Goal: Information Seeking & Learning: Learn about a topic

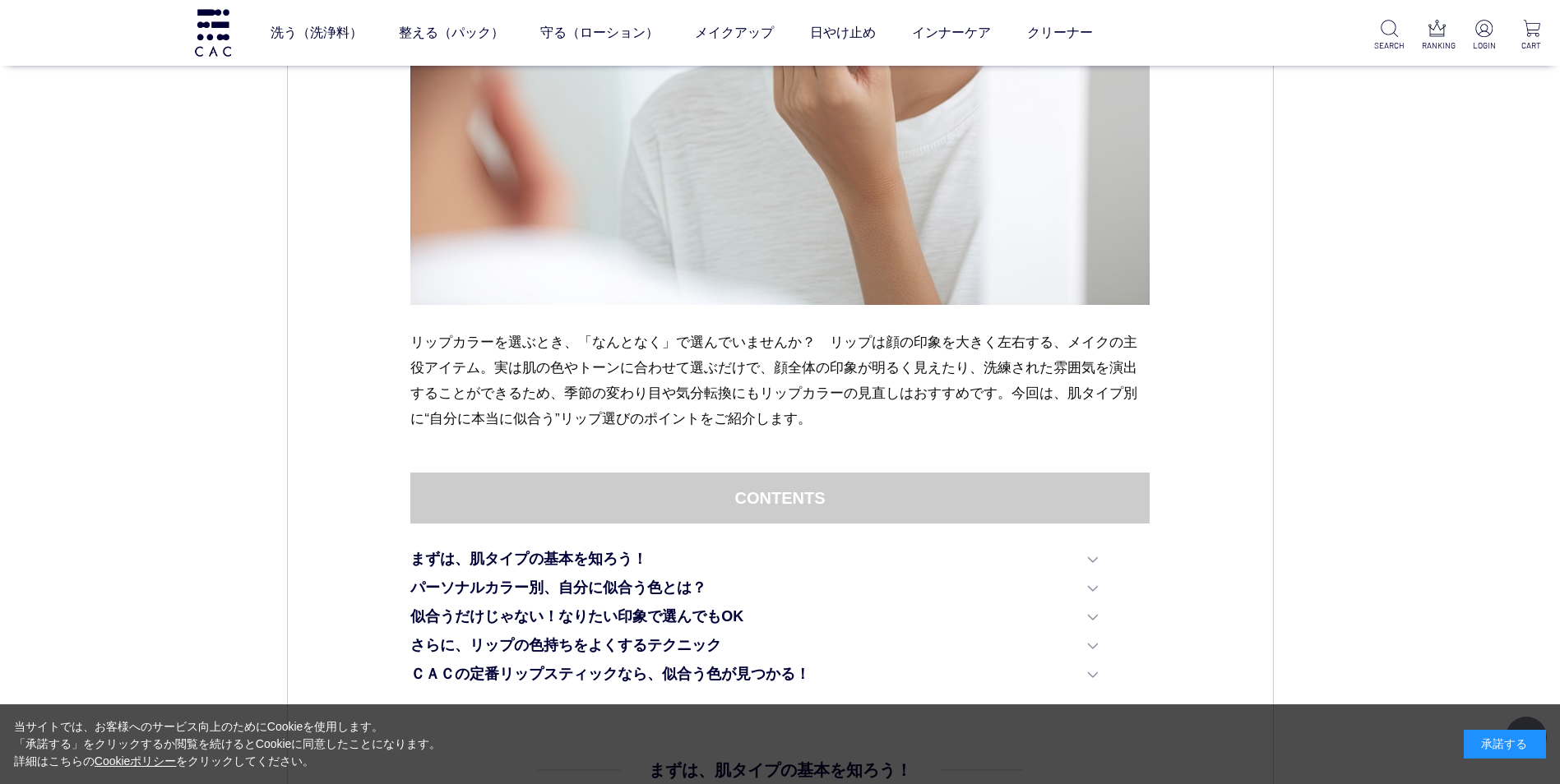
scroll to position [576, 0]
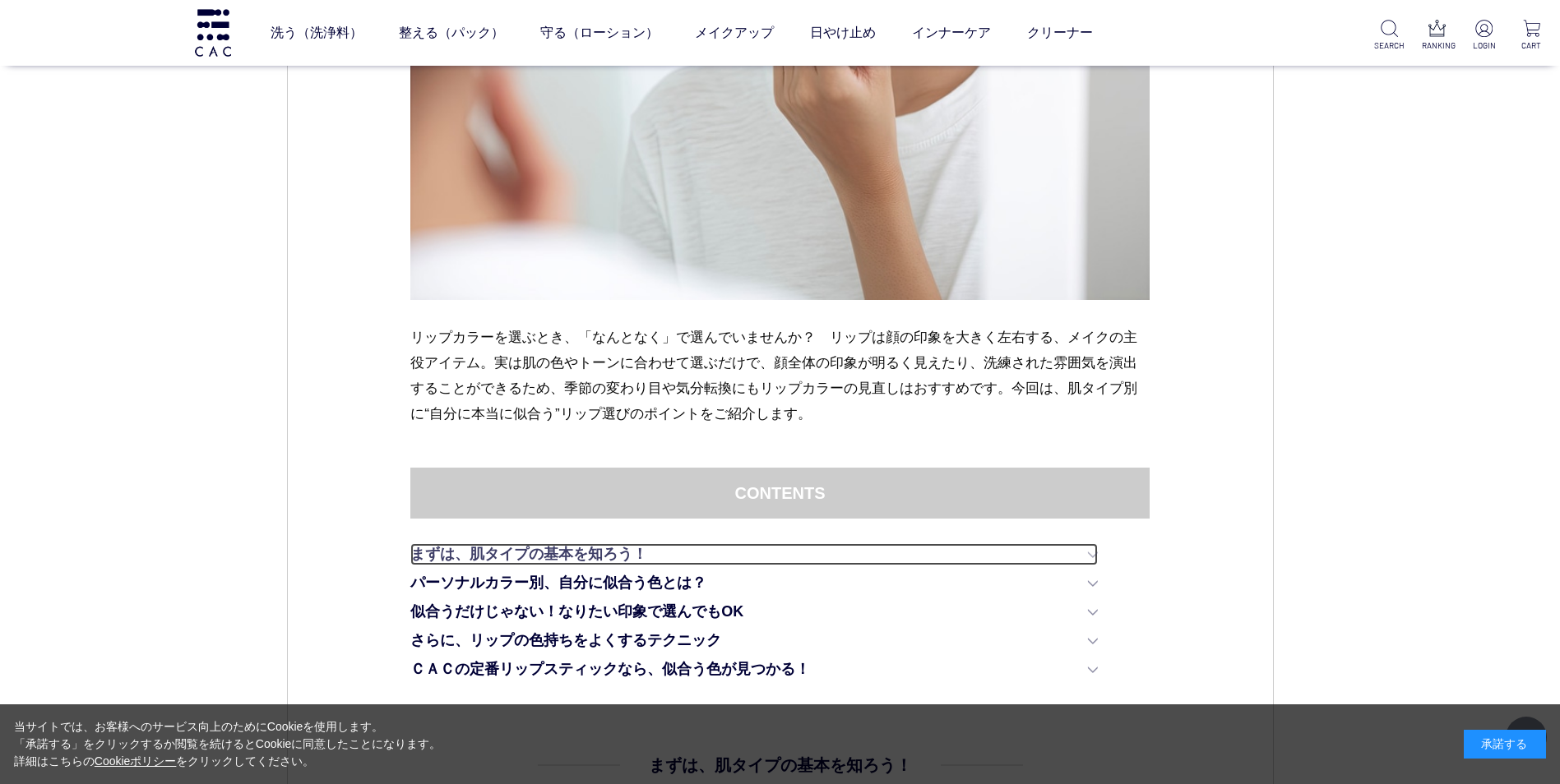
click at [1092, 559] on link "まずは、肌タイプの基本を知ろう！" at bounding box center [754, 555] width 688 height 22
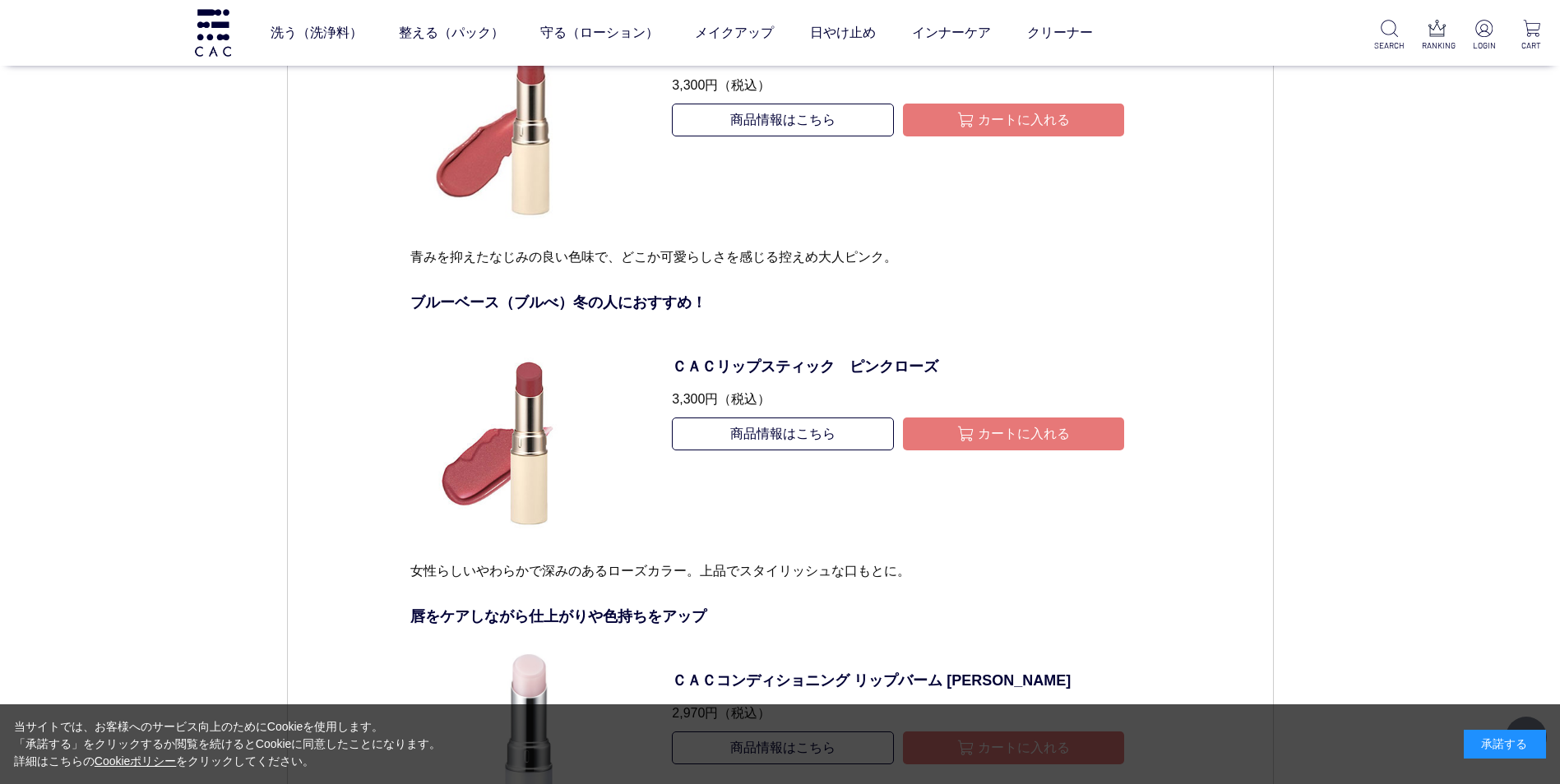
scroll to position [10136, 0]
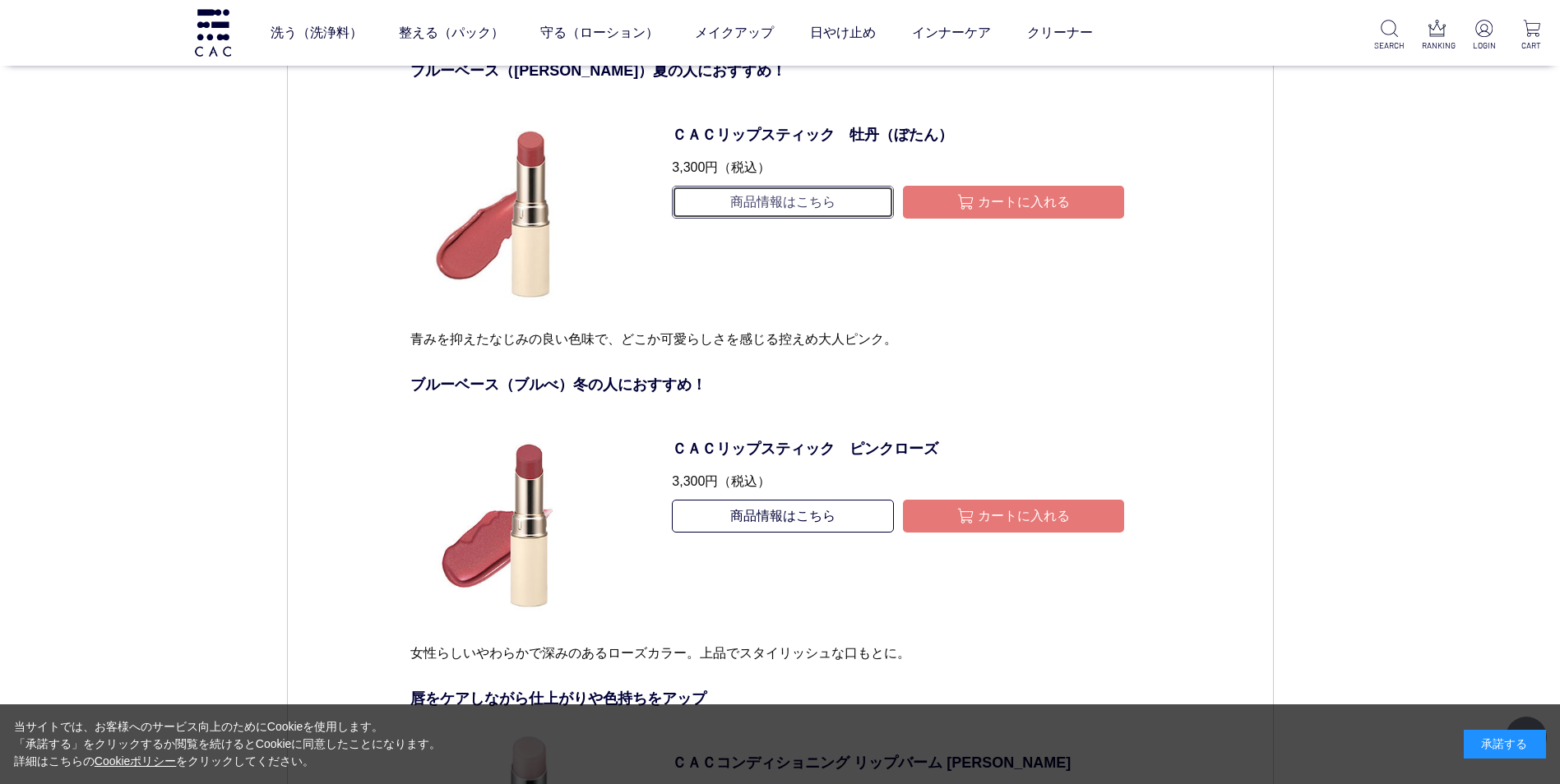
click at [830, 202] on link "商品情報はこちら" at bounding box center [782, 202] width 221 height 33
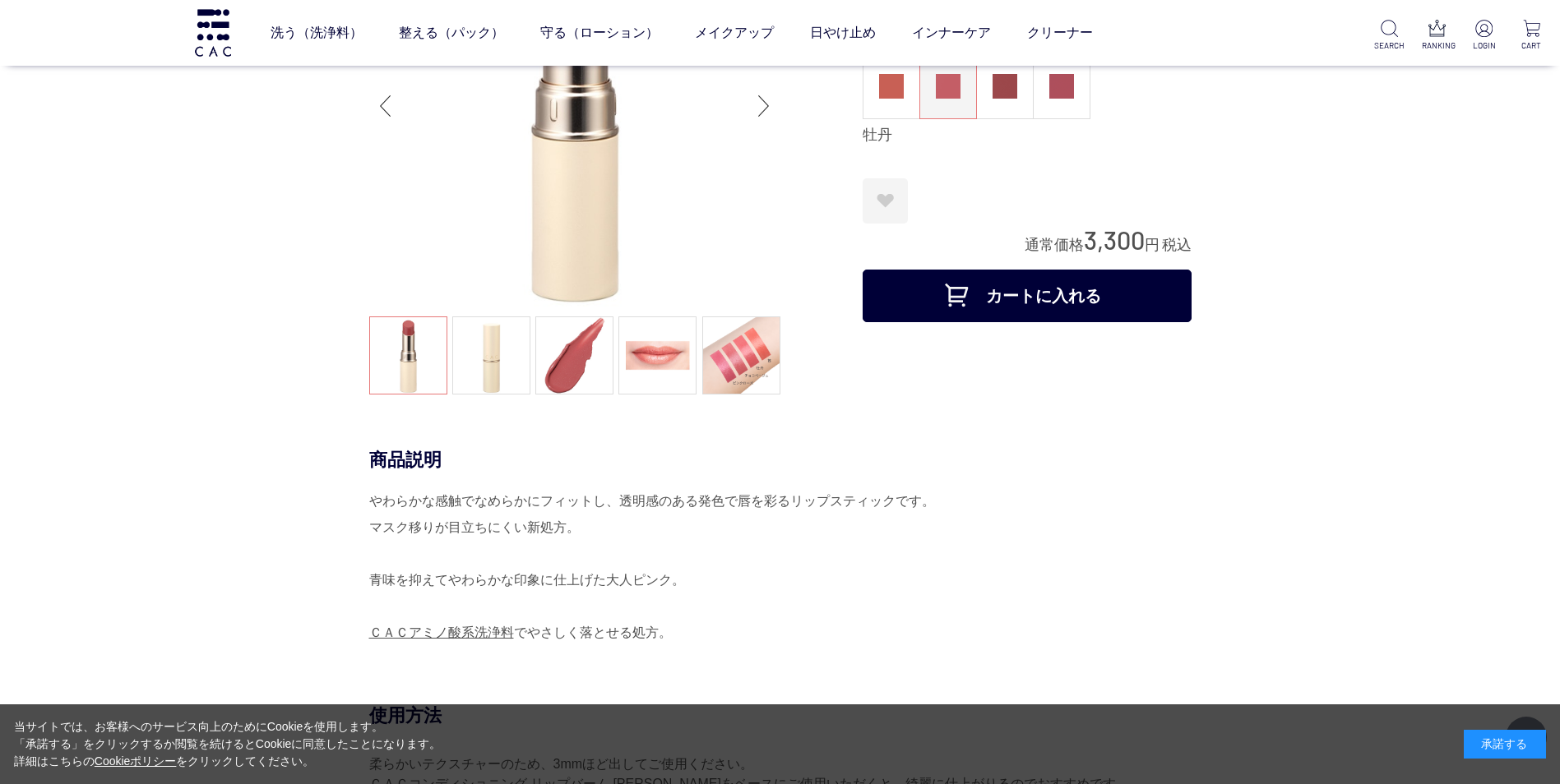
scroll to position [164, 0]
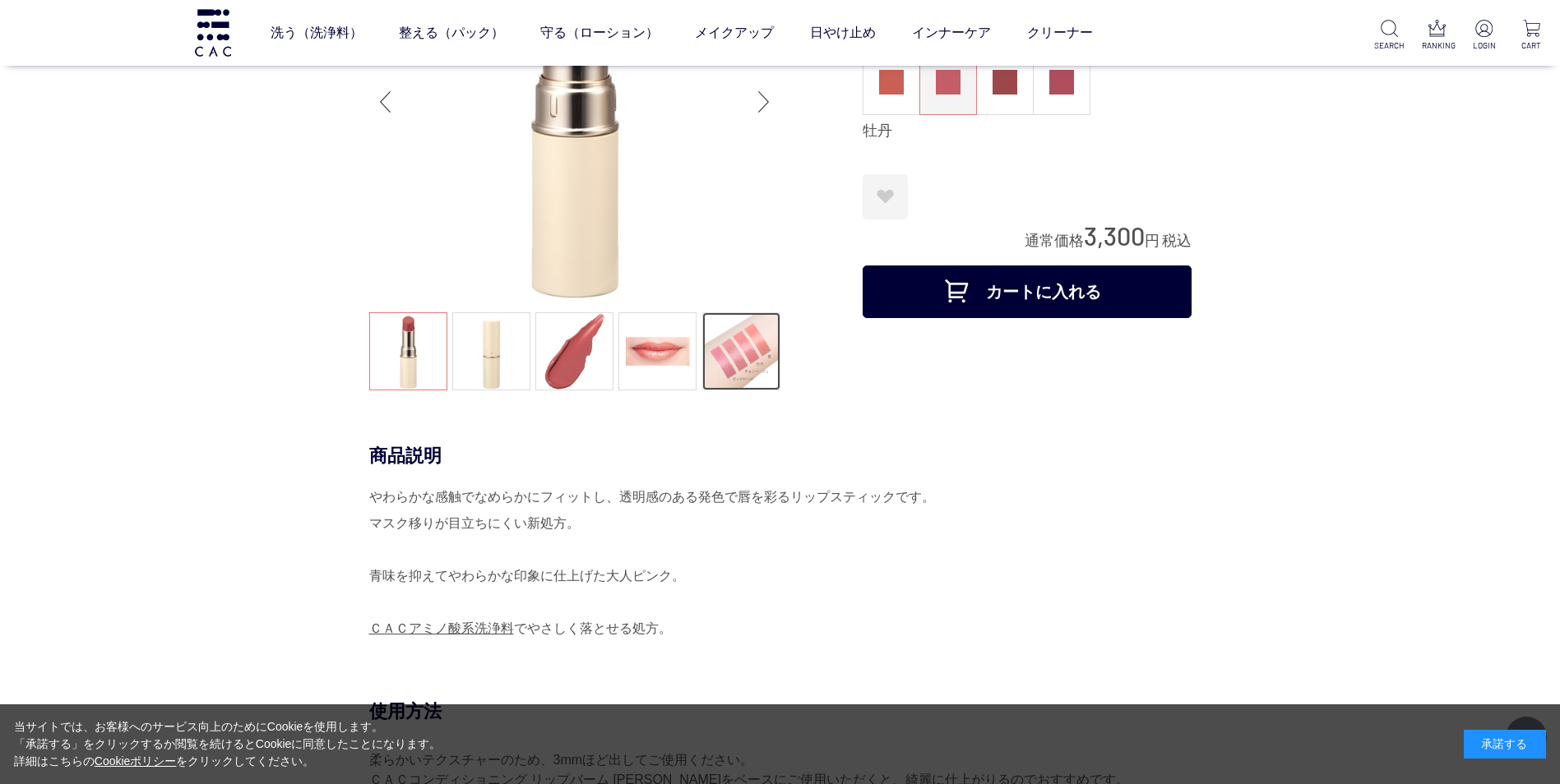
click at [732, 367] on link at bounding box center [741, 351] width 78 height 78
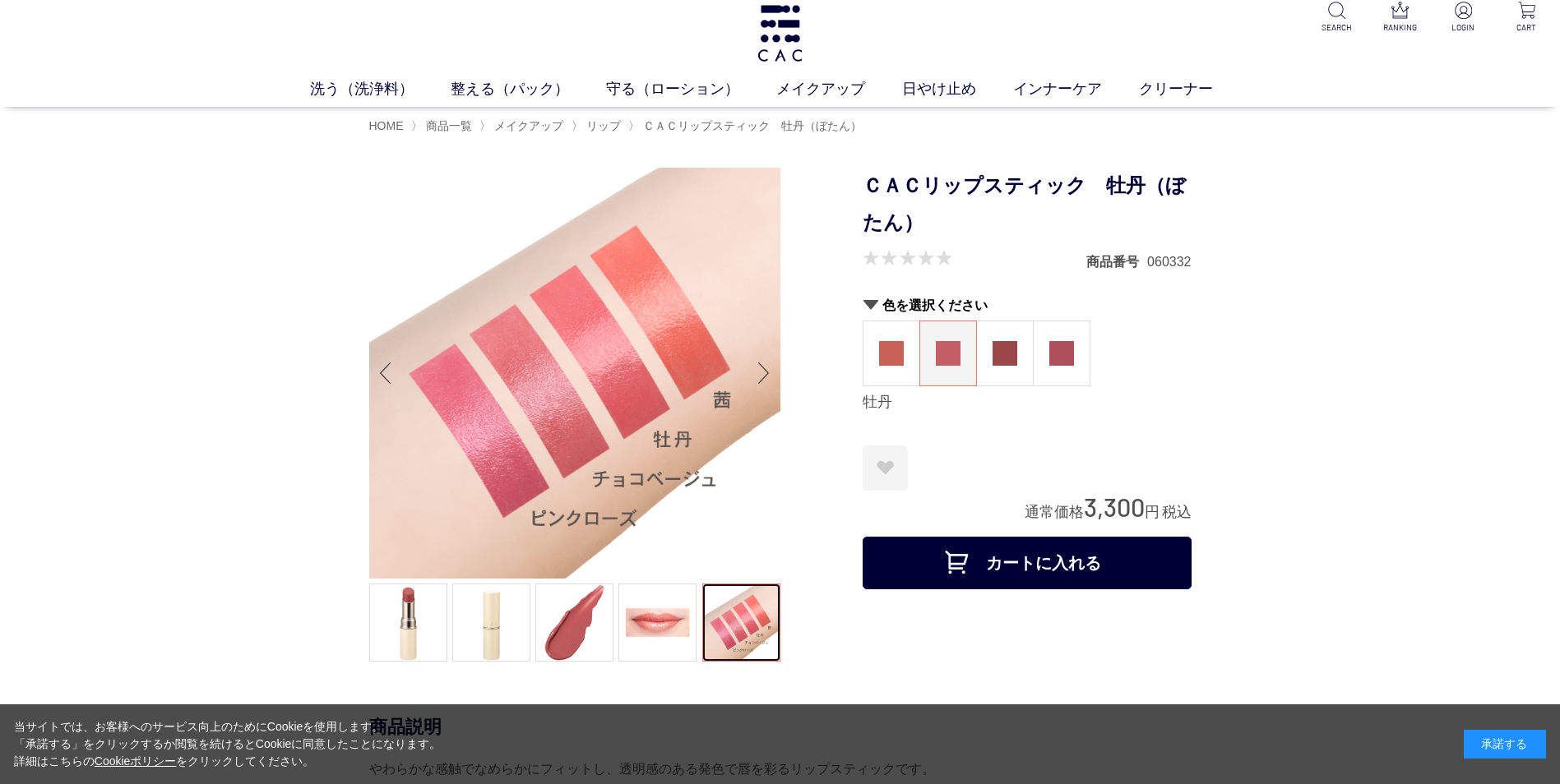
scroll to position [0, 0]
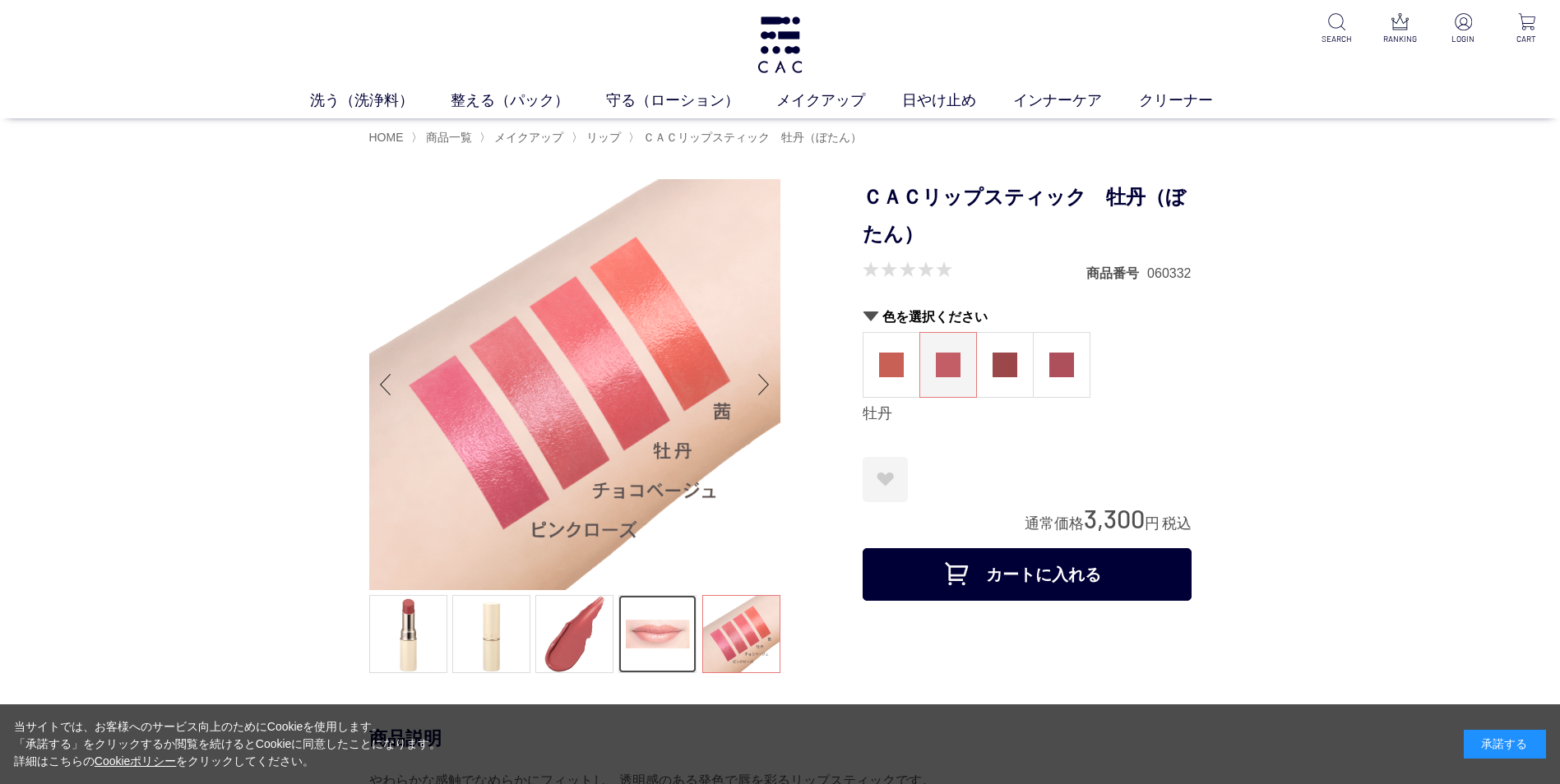
click at [658, 628] on link at bounding box center [657, 634] width 78 height 78
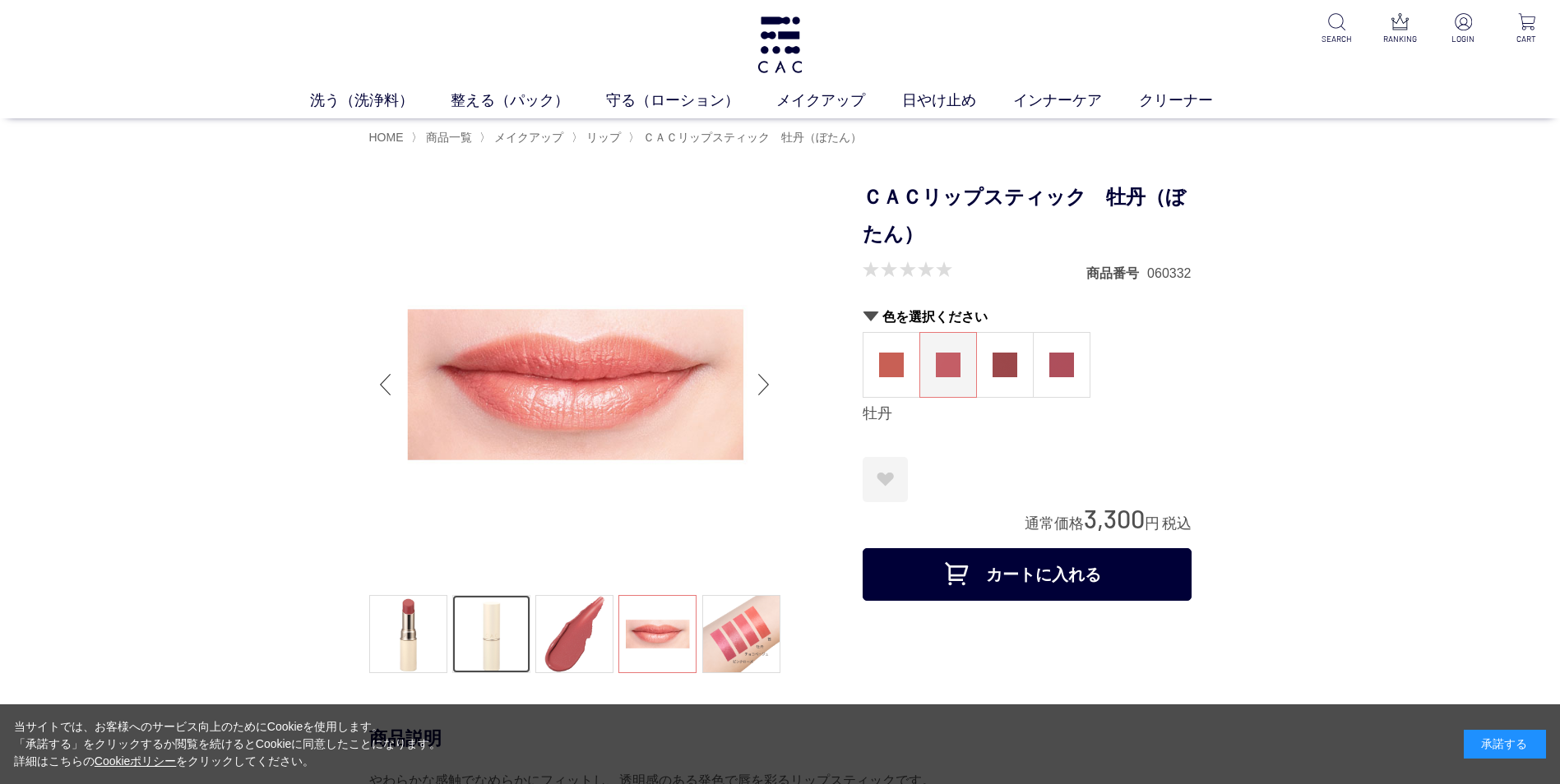
click at [467, 607] on link at bounding box center [491, 634] width 78 height 78
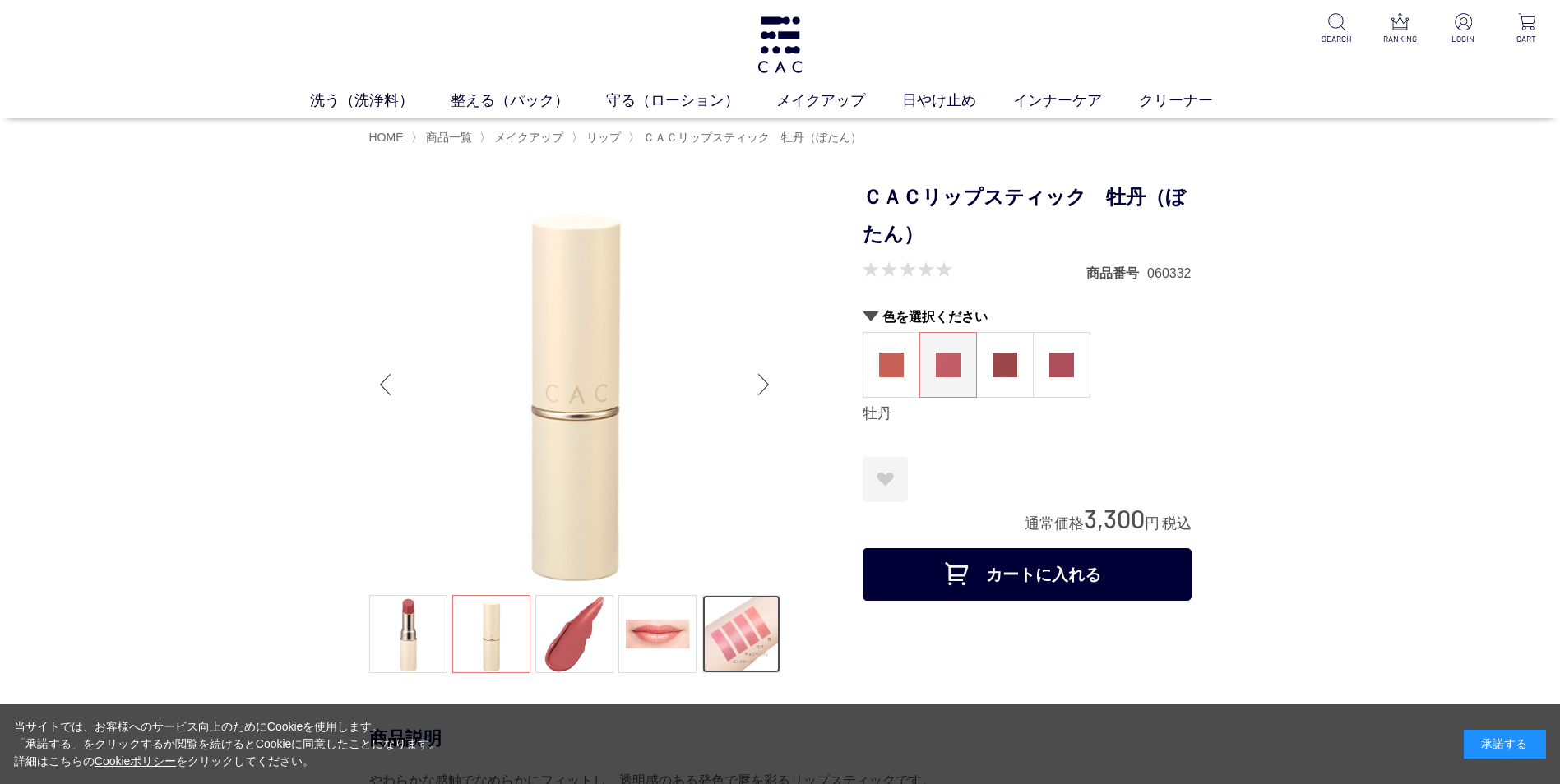
click at [749, 642] on link at bounding box center [741, 634] width 78 height 78
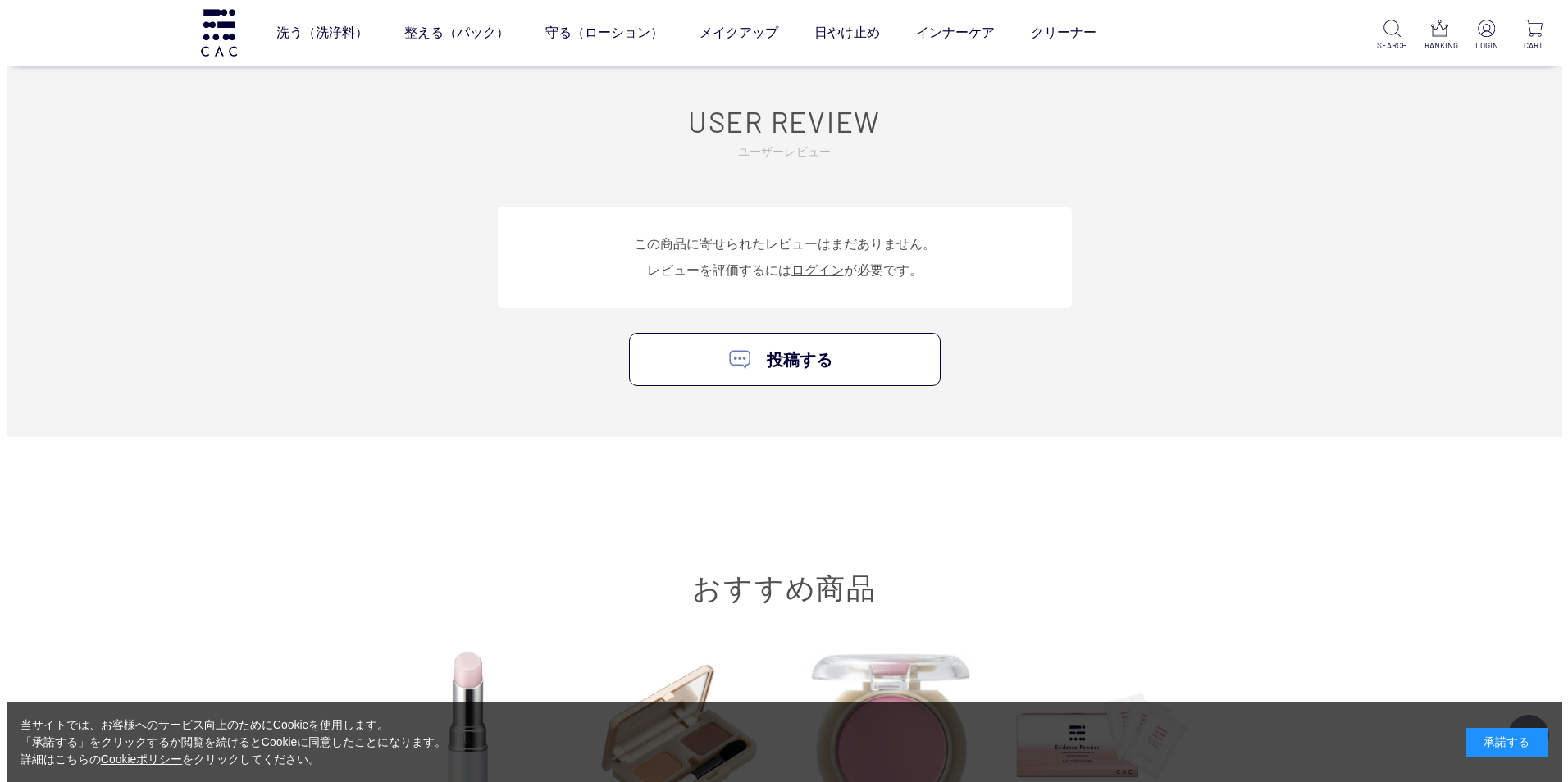
scroll to position [1591, 0]
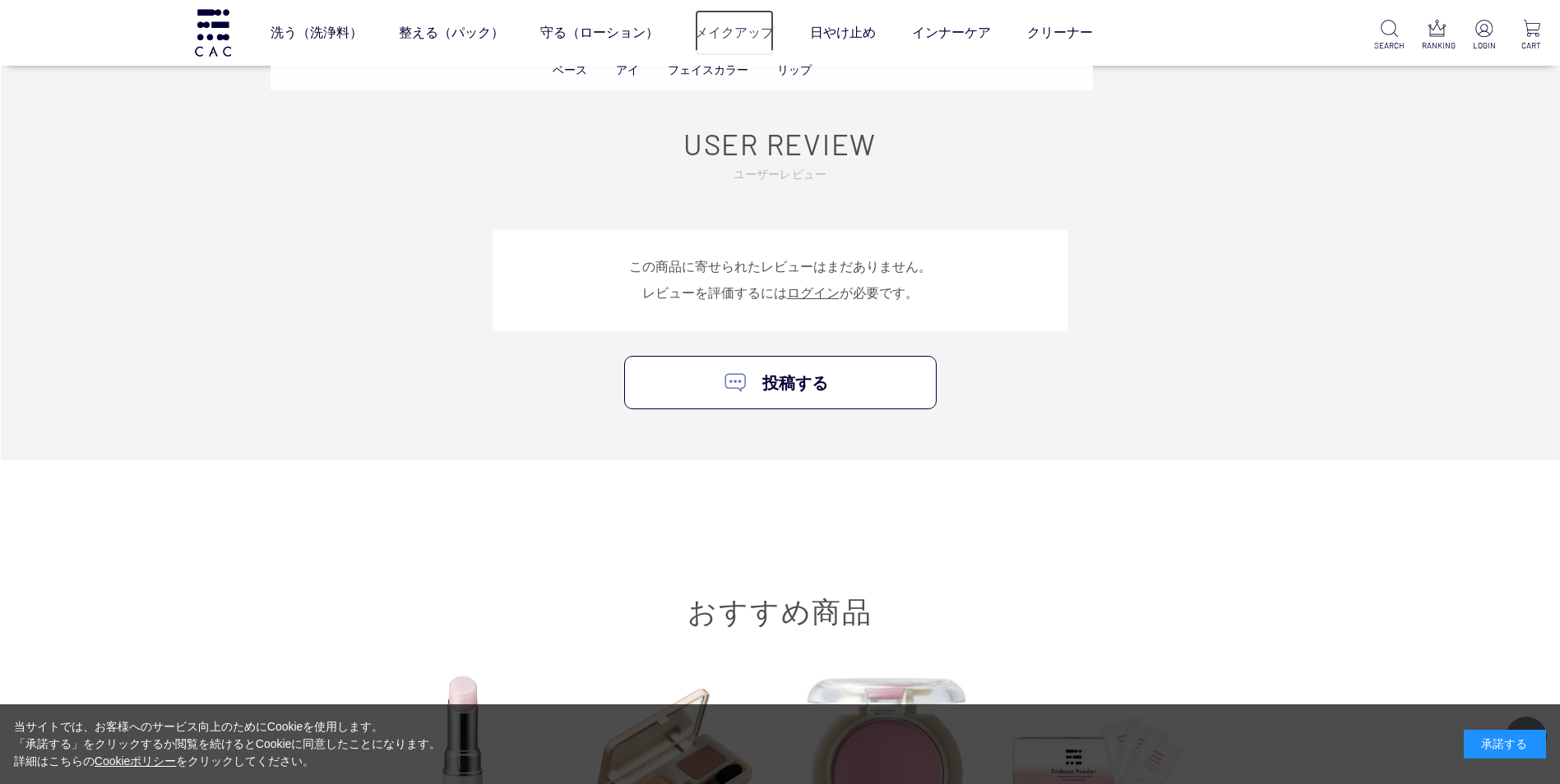
click at [753, 33] on link "メイクアップ" at bounding box center [733, 33] width 79 height 46
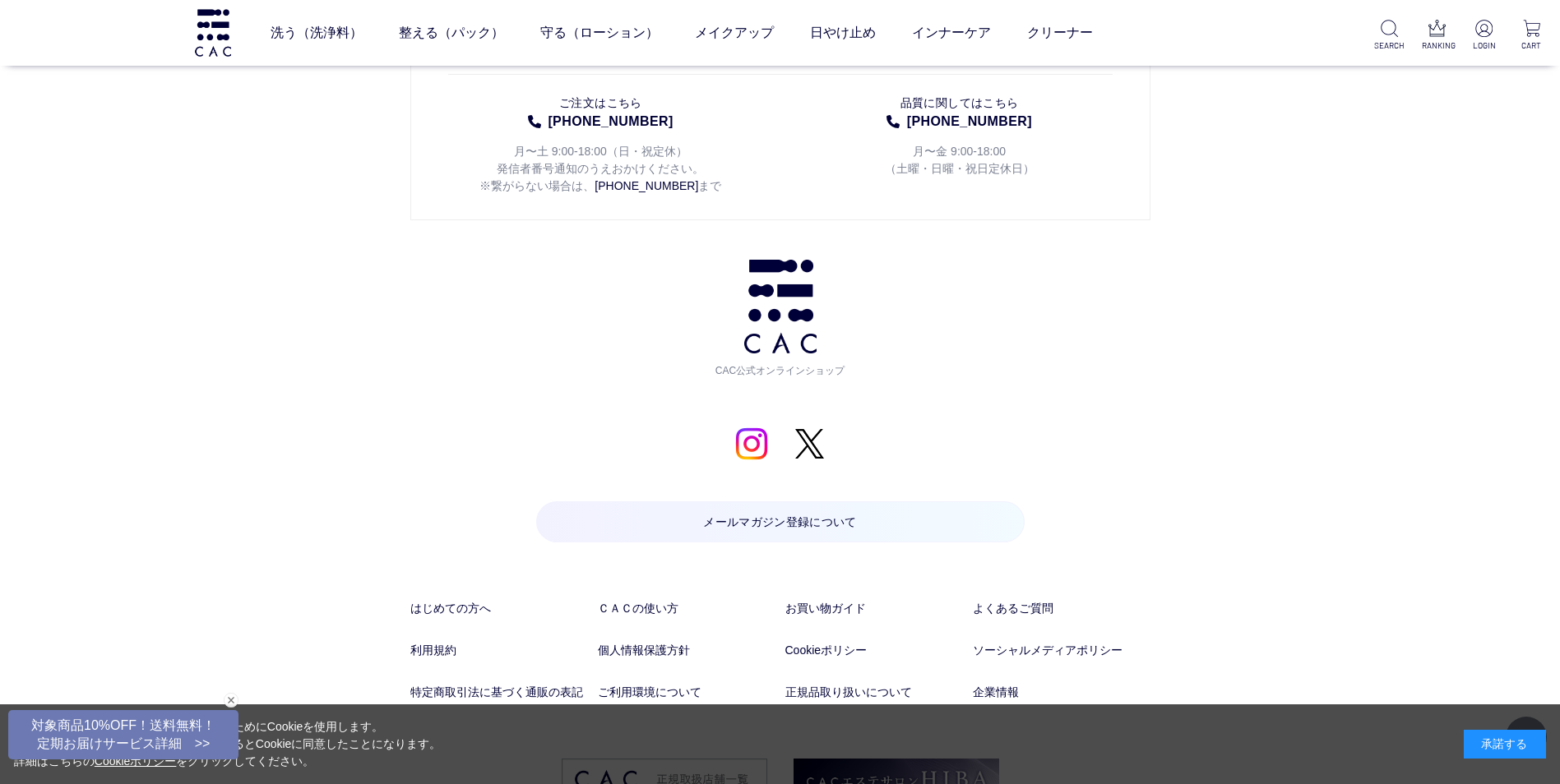
scroll to position [3211, 0]
